Goal: Communication & Community: Answer question/provide support

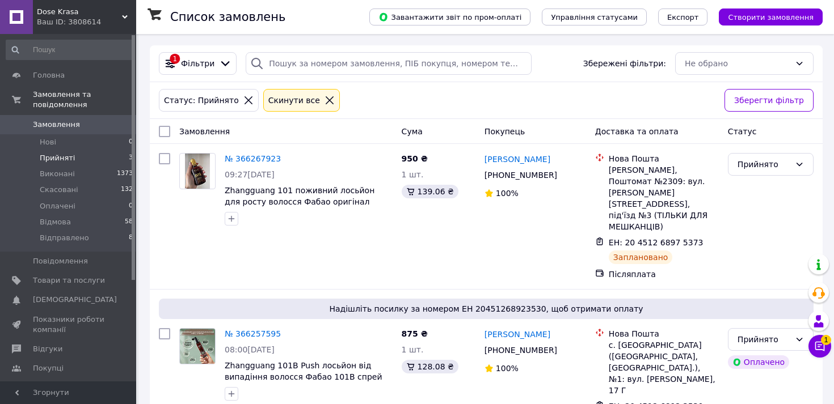
click at [326, 98] on icon at bounding box center [330, 100] width 8 height 8
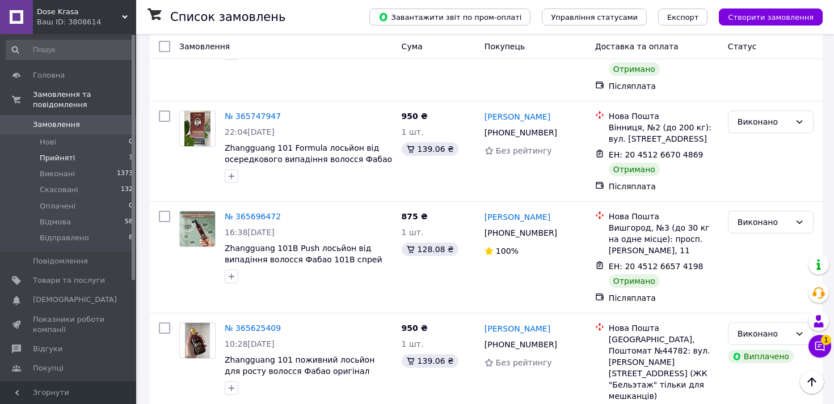
scroll to position [2168, 0]
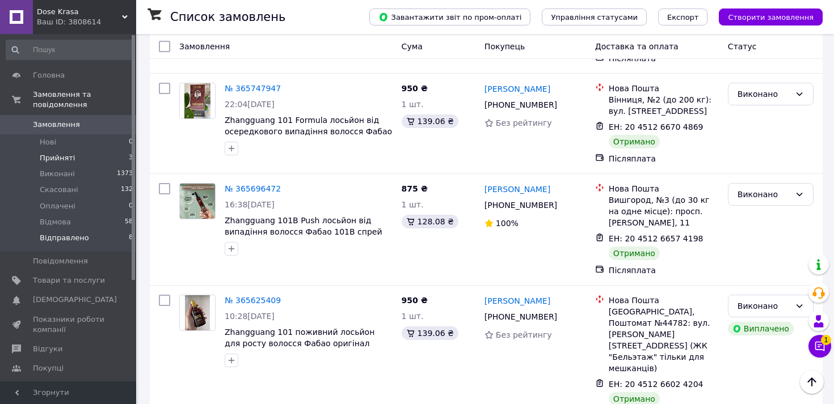
click at [50, 238] on span "Відправлено" at bounding box center [64, 238] width 49 height 10
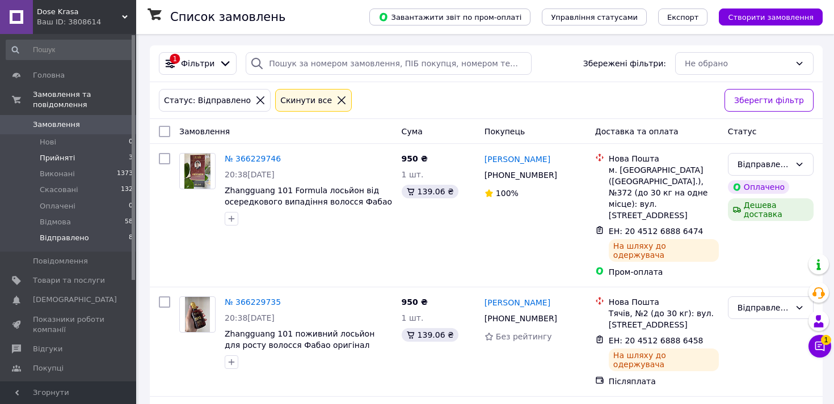
click at [65, 152] on li "Прийняті 3" at bounding box center [70, 158] width 140 height 16
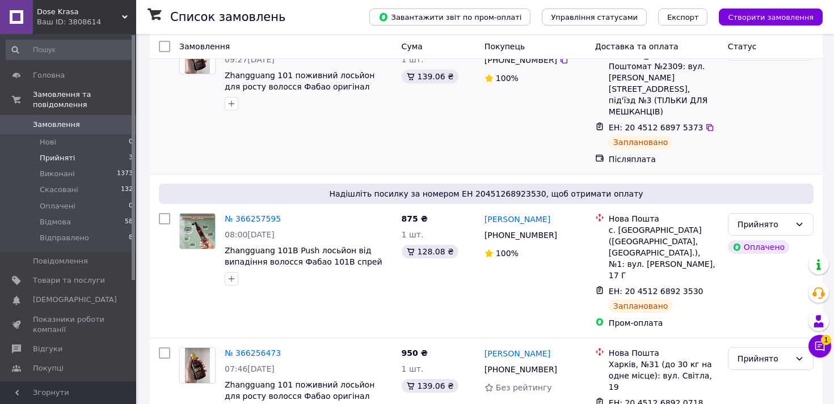
scroll to position [126, 0]
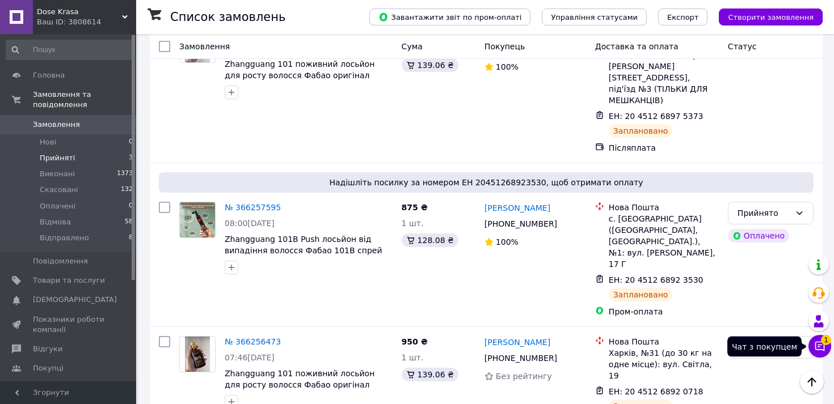
click at [815, 347] on icon at bounding box center [820, 347] width 10 height 10
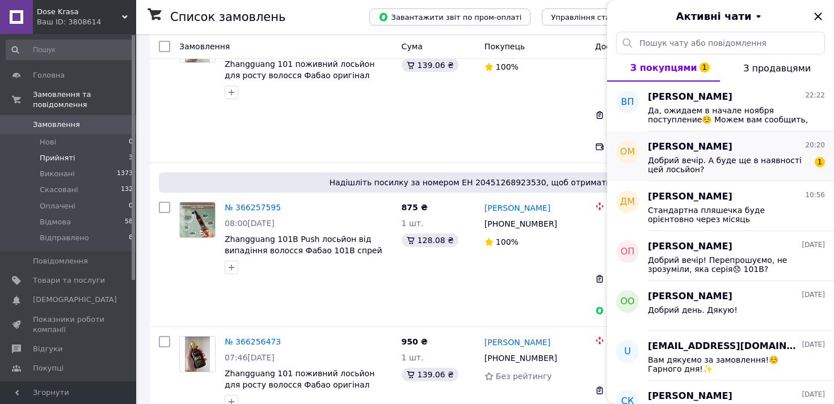
click at [729, 163] on span "Добрий вечір. А буде ще в наявності цей лосьйон?" at bounding box center [728, 165] width 161 height 18
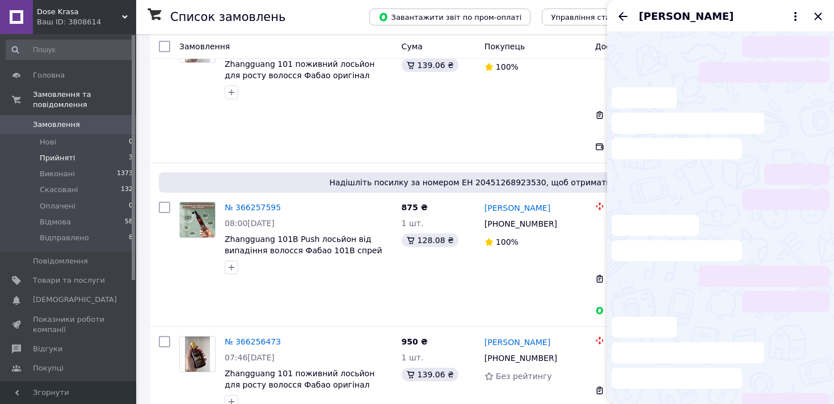
scroll to position [597, 0]
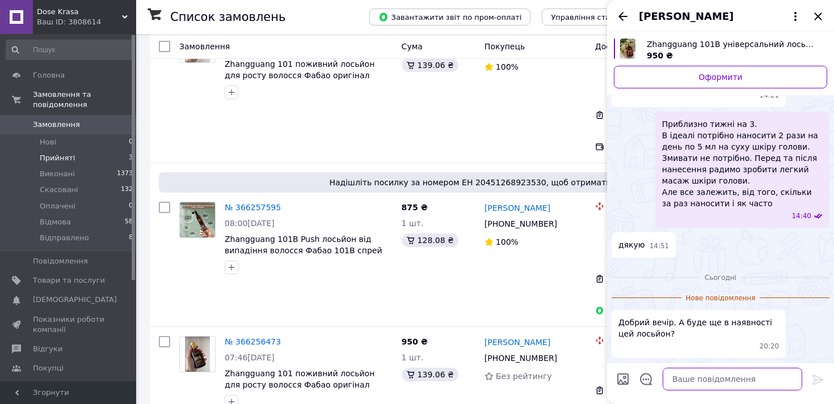
click at [695, 387] on textarea at bounding box center [732, 379] width 140 height 23
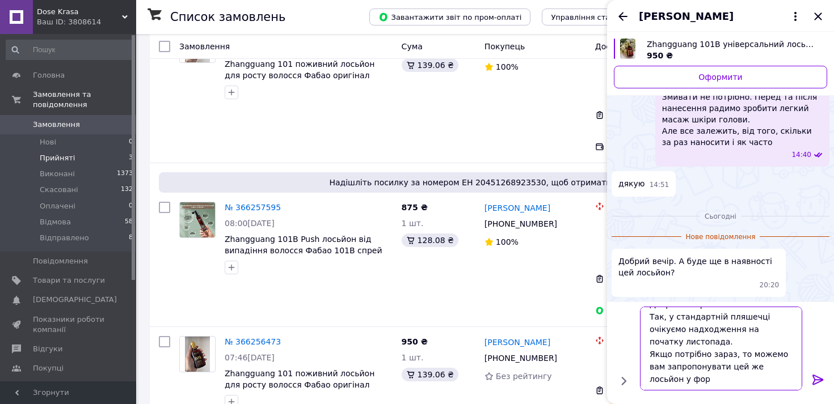
scroll to position [14, 0]
type textarea "Добрий вечір! Так, у стандартній пляшечці очікуємо надходження на початку листо…"
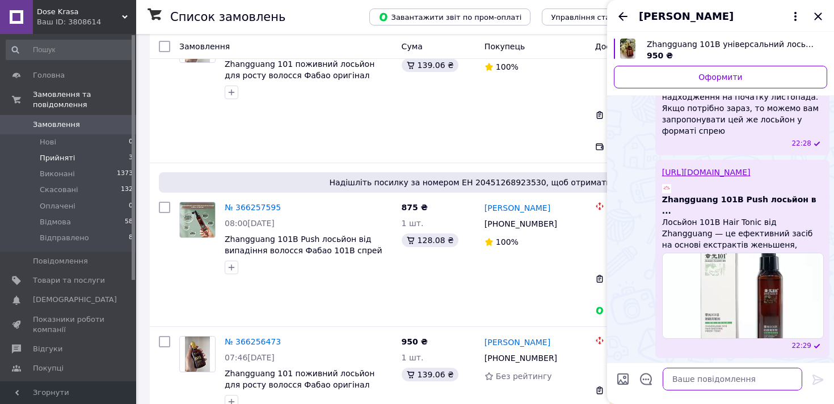
scroll to position [771, 0]
